Goal: Navigation & Orientation: Find specific page/section

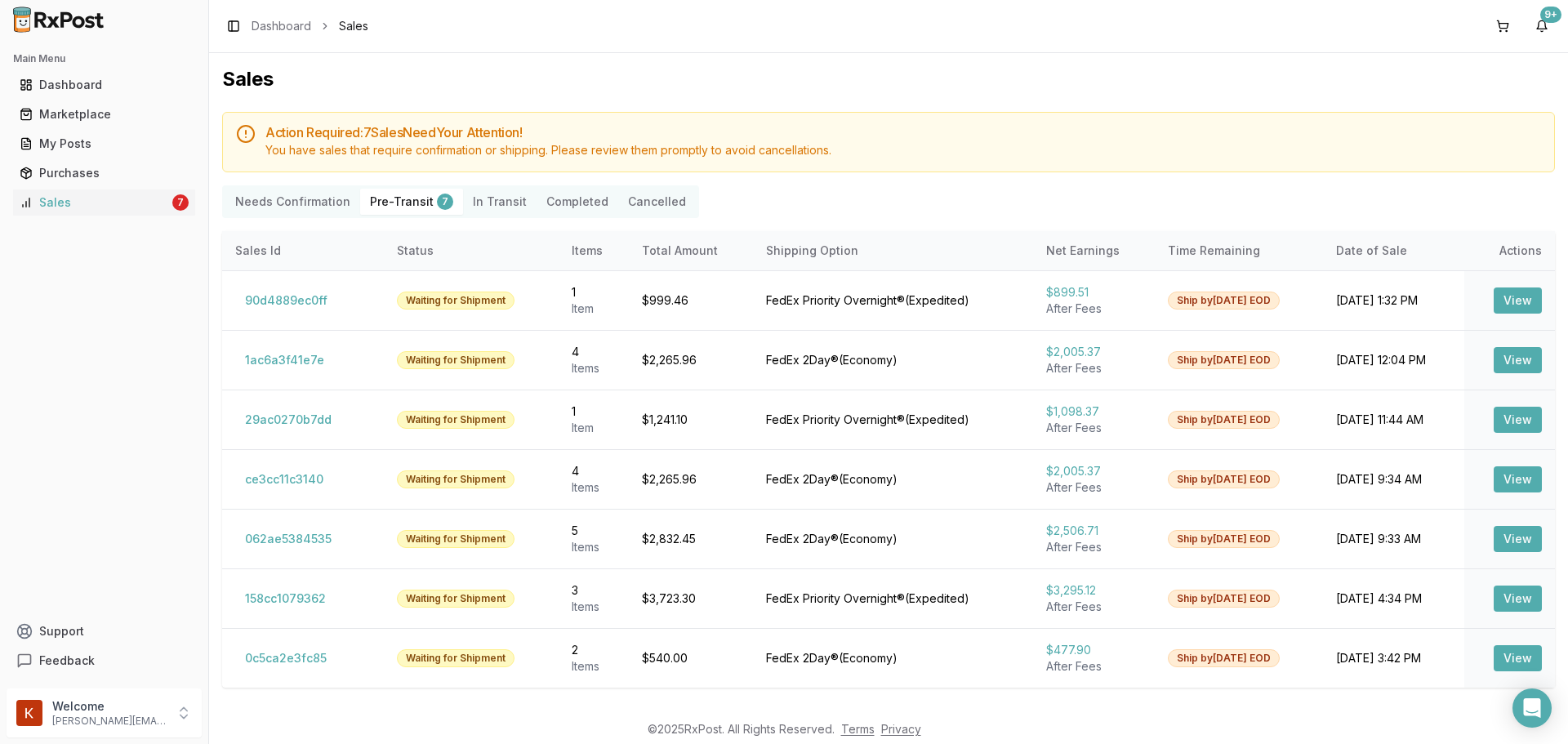
scroll to position [58, 0]
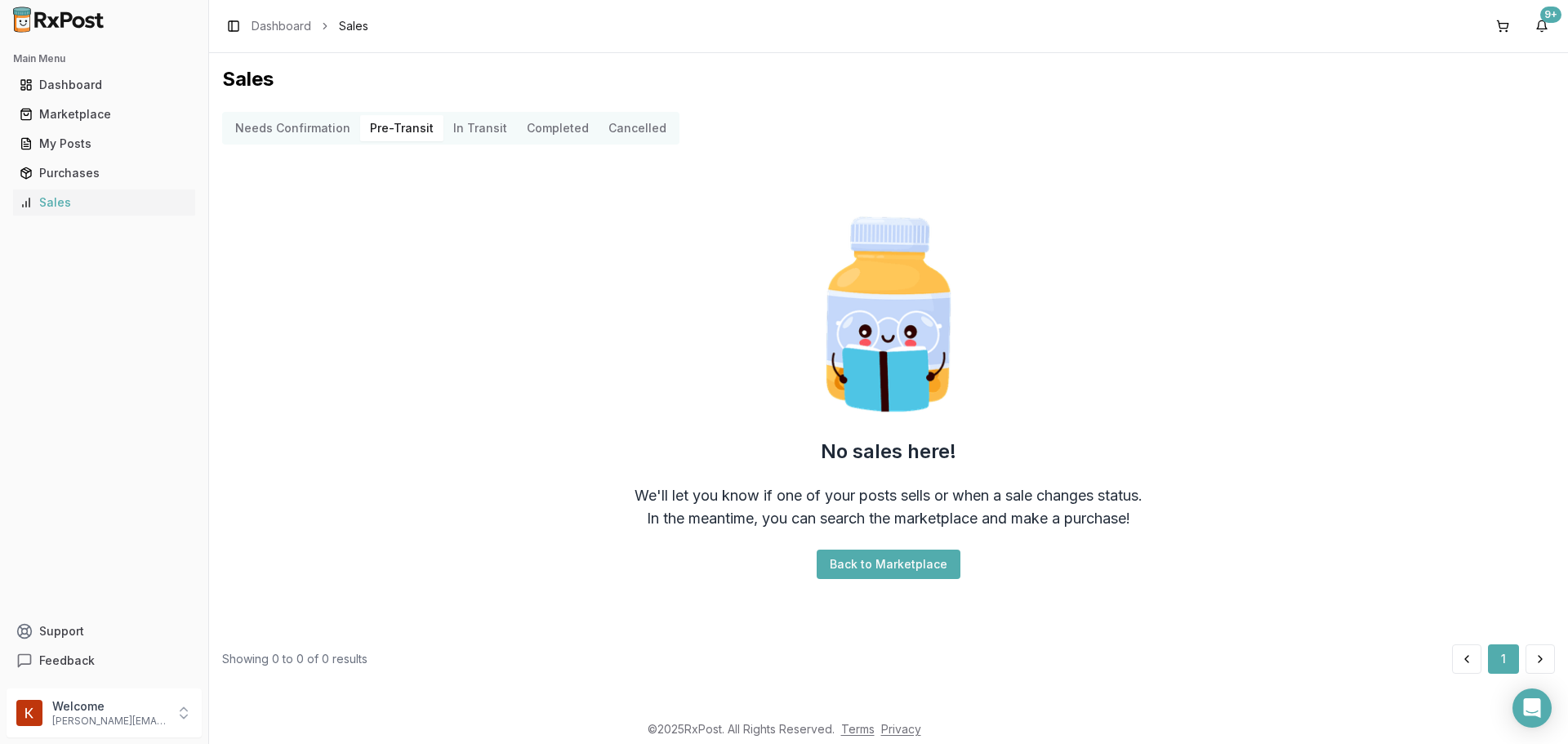
click at [476, 114] on div "Needs Confirmation Pre-Transit In Transit Completed Cancelled" at bounding box center [450, 128] width 457 height 33
click at [476, 117] on Transit "In Transit" at bounding box center [480, 128] width 73 height 27
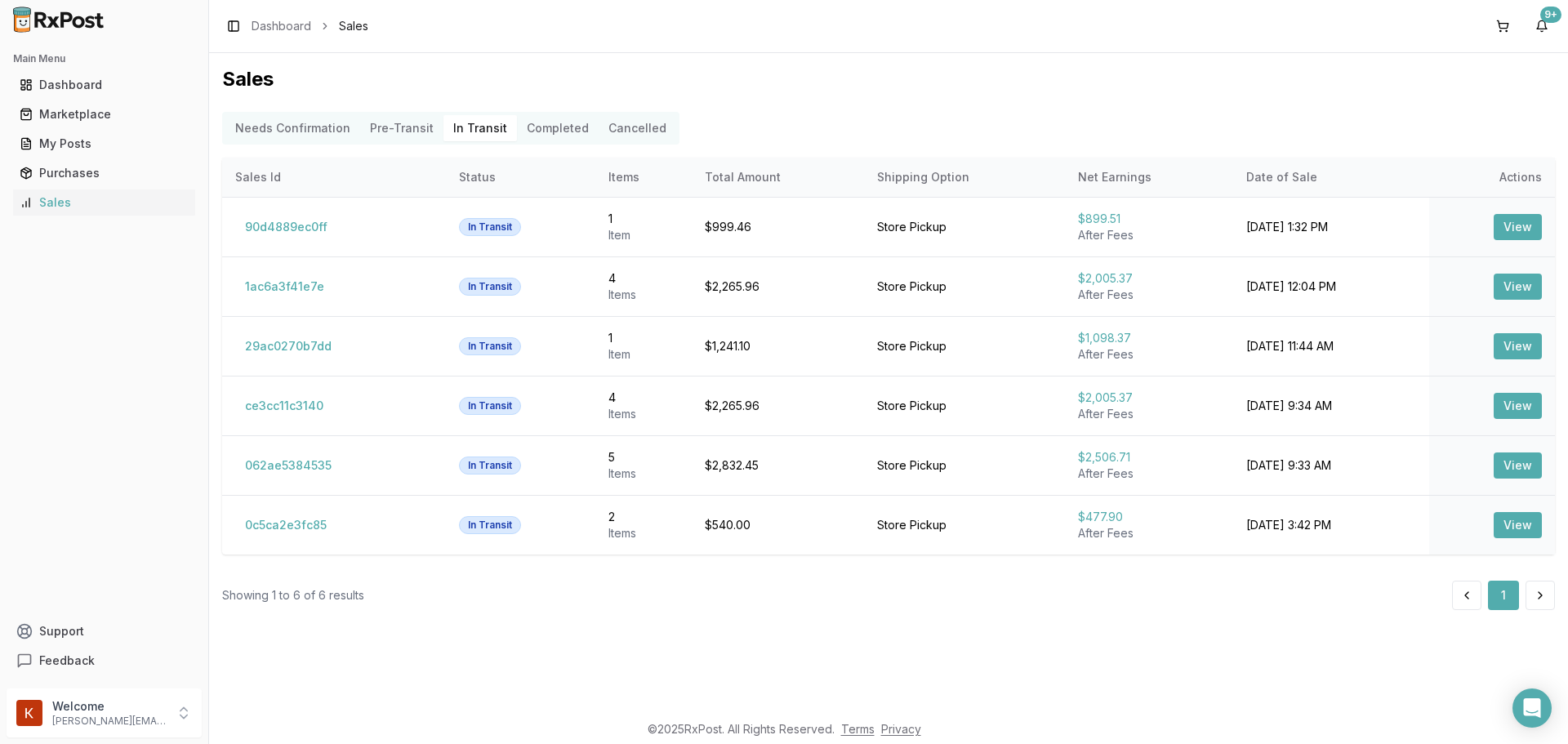
click at [538, 134] on button "Completed" at bounding box center [557, 128] width 82 height 27
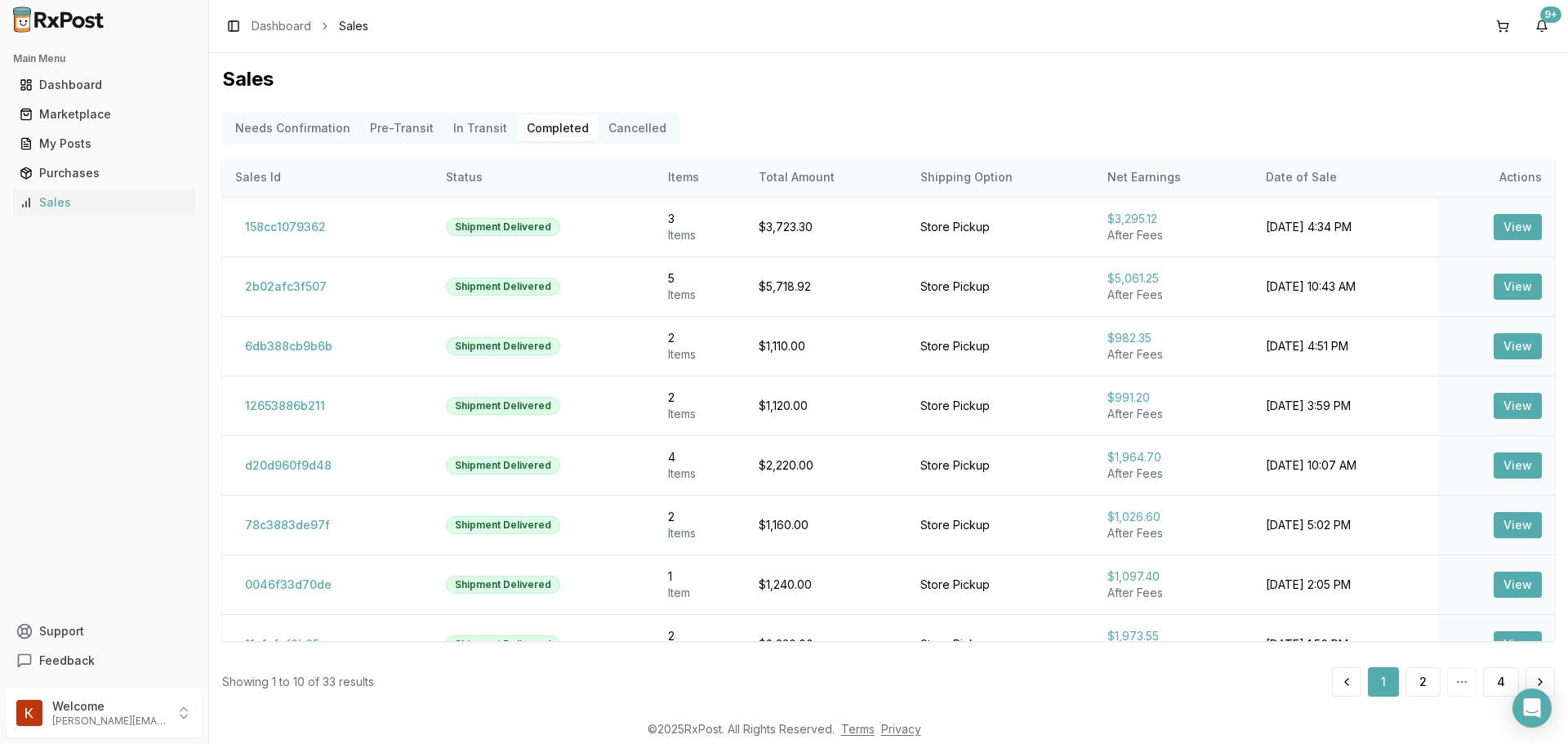
click at [480, 127] on Transit "In Transit" at bounding box center [480, 128] width 73 height 27
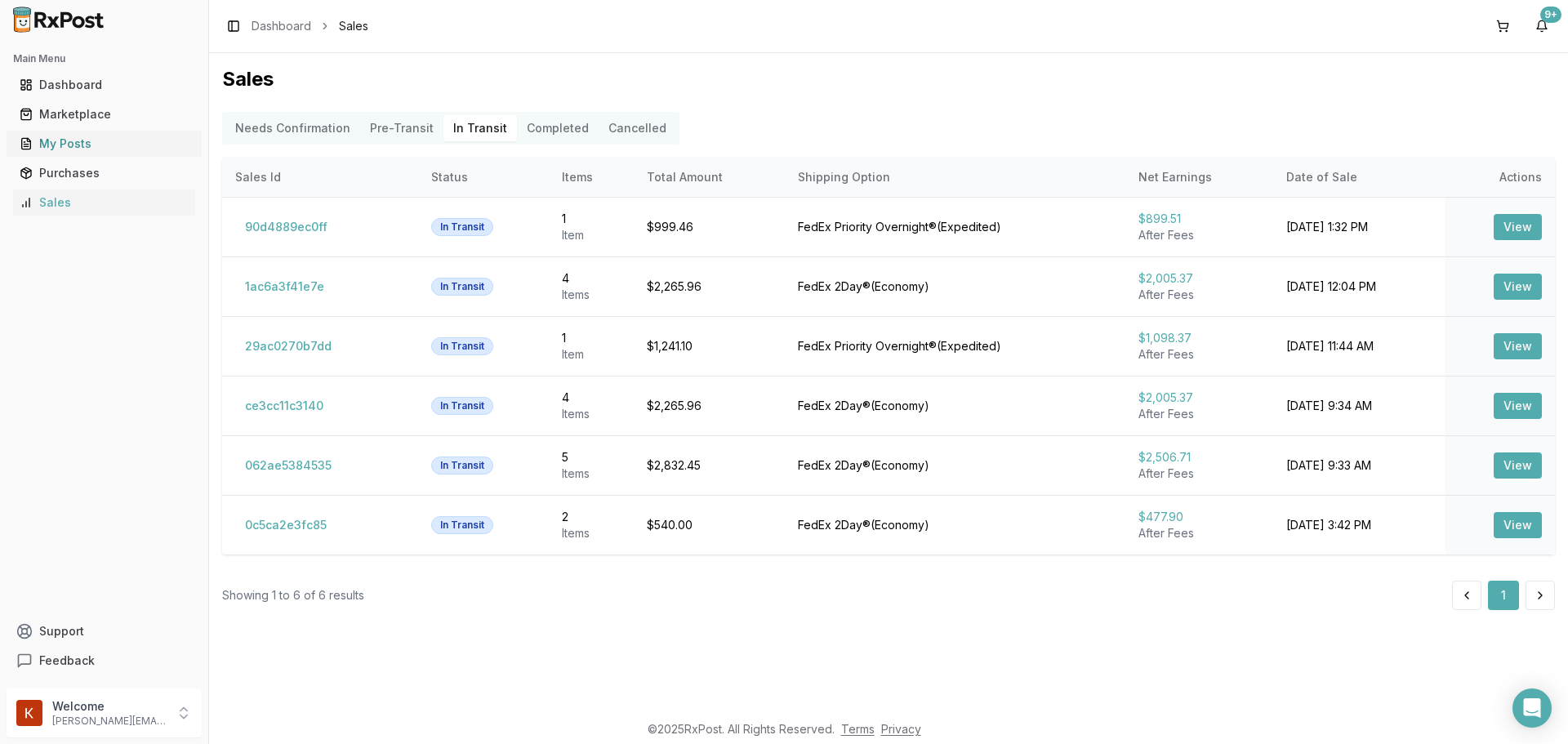
click at [98, 151] on div "My Posts" at bounding box center [104, 144] width 169 height 16
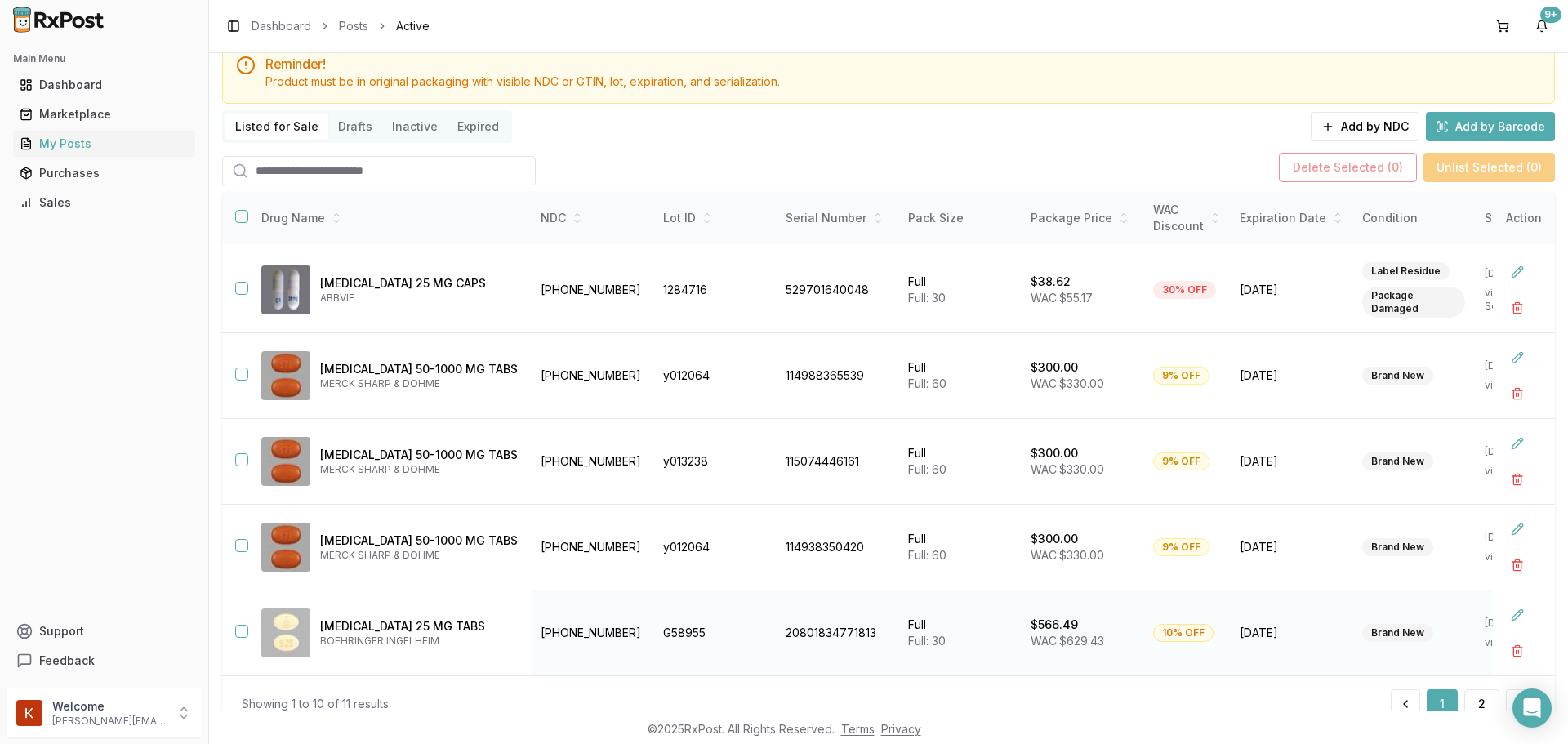
scroll to position [118, 0]
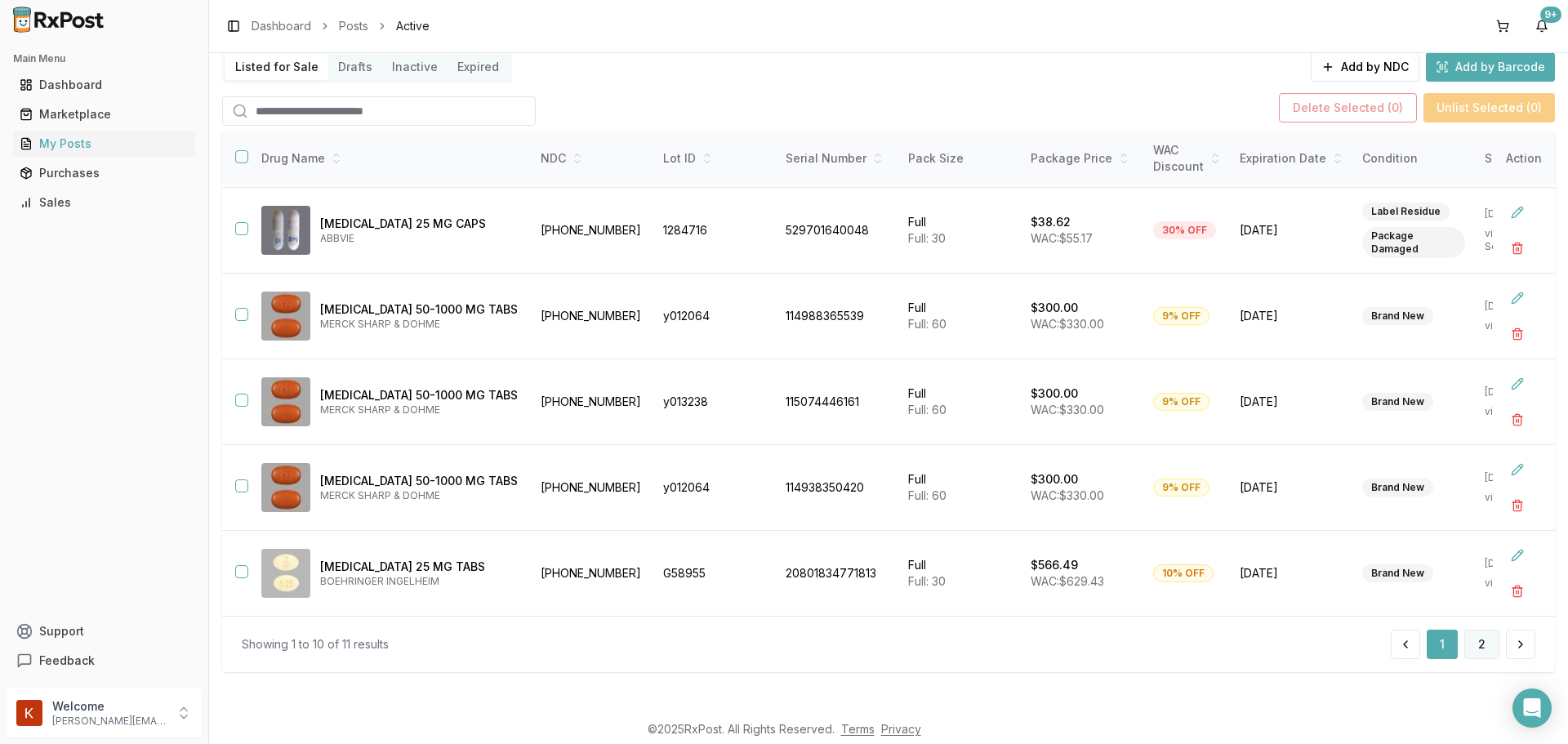
click at [1484, 653] on button "2" at bounding box center [1482, 644] width 35 height 29
